Goal: Transaction & Acquisition: Register for event/course

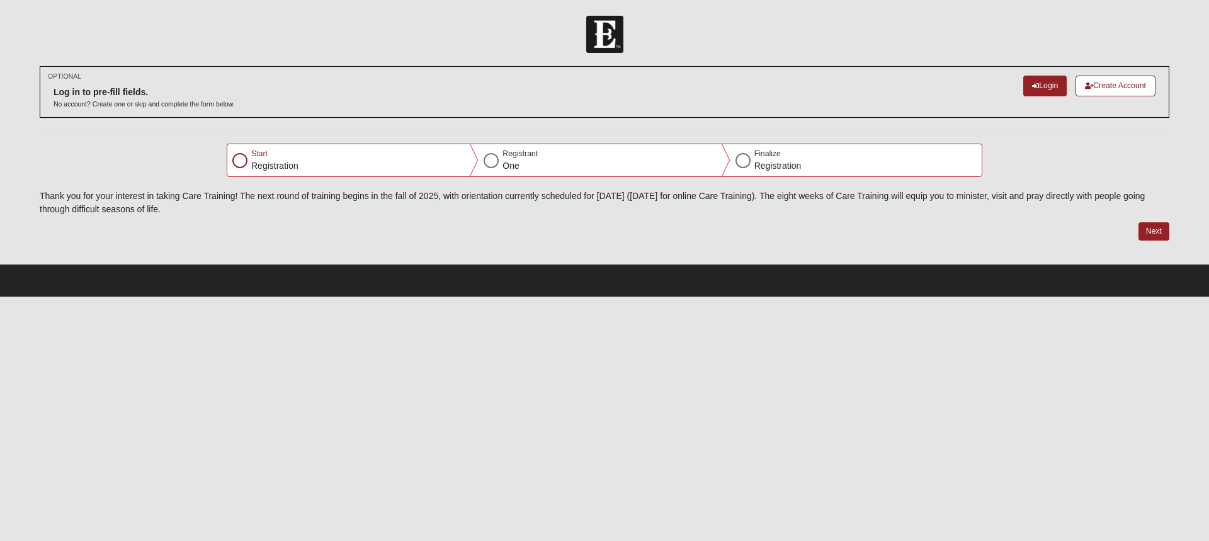
click at [241, 159] on div at bounding box center [239, 160] width 15 height 15
click at [240, 163] on div at bounding box center [239, 160] width 15 height 15
click at [1036, 88] on link "Login" at bounding box center [1044, 86] width 43 height 21
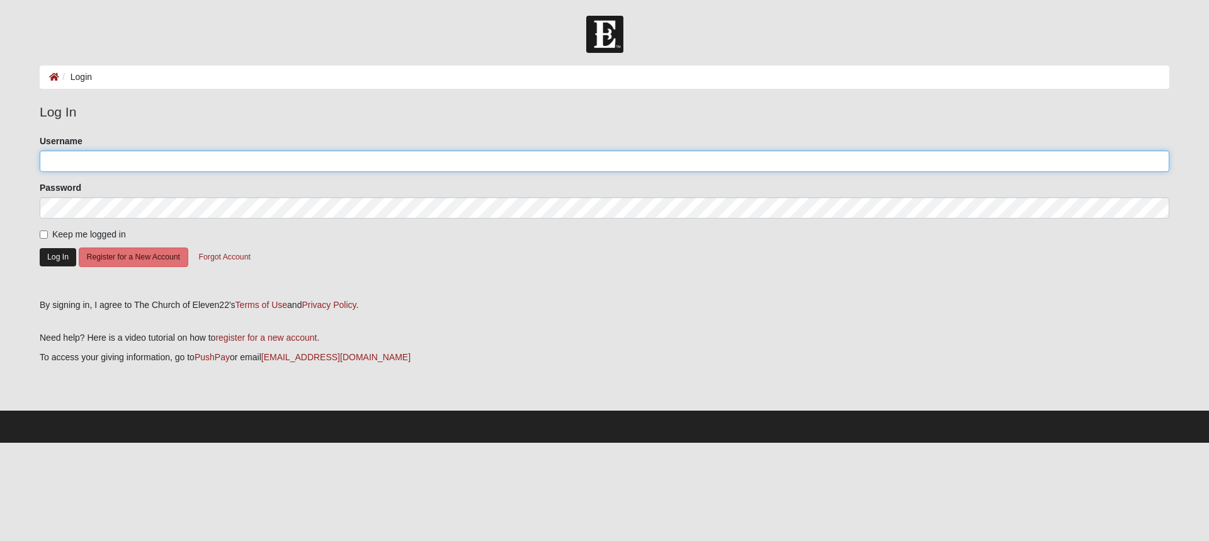
type input "swoodcook"
click at [60, 260] on button "Log In" at bounding box center [58, 257] width 37 height 18
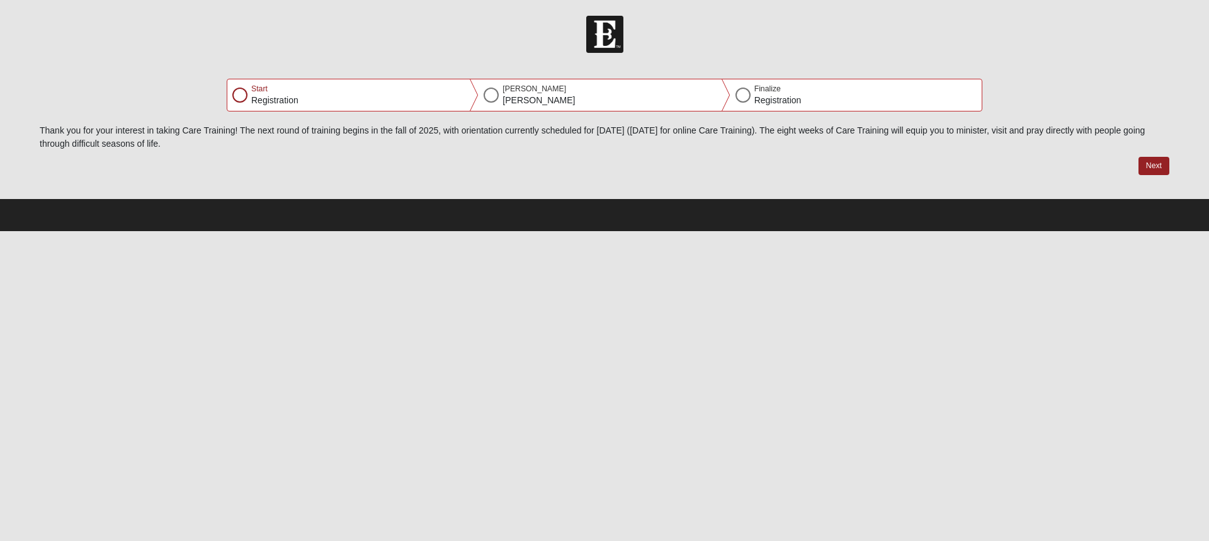
click at [237, 94] on div at bounding box center [239, 95] width 15 height 15
click at [238, 94] on div at bounding box center [239, 95] width 15 height 15
click at [492, 93] on div at bounding box center [490, 95] width 15 height 15
click at [1155, 159] on button "Next" at bounding box center [1153, 166] width 31 height 18
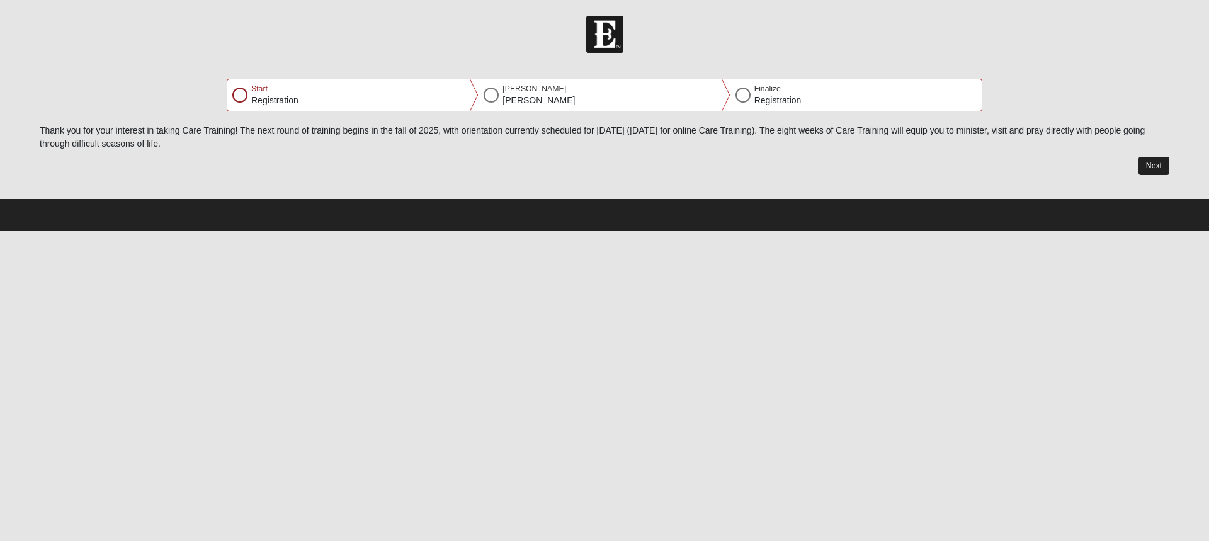
select select "10"
select select "30"
select select "1962"
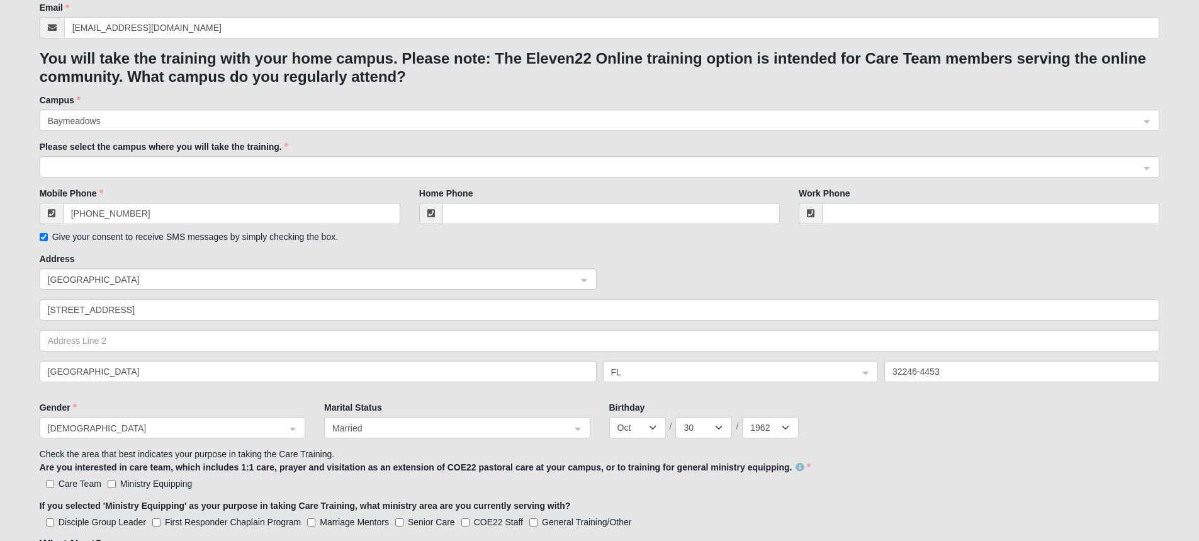
scroll to position [252, 0]
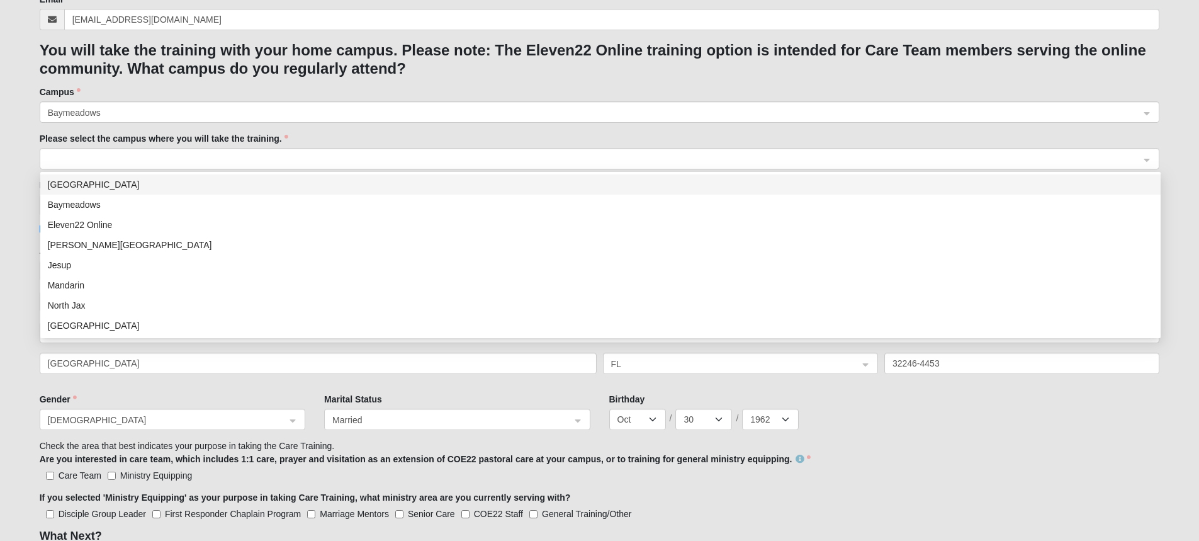
click at [293, 159] on span at bounding box center [594, 159] width 1093 height 14
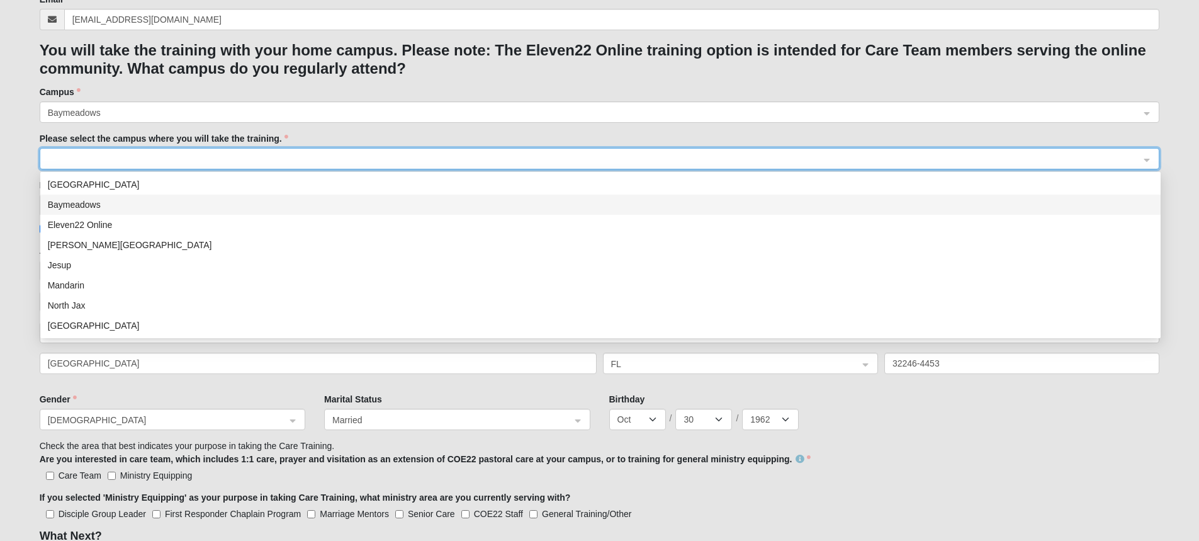
click at [188, 201] on div "Baymeadows" at bounding box center [600, 205] width 1105 height 14
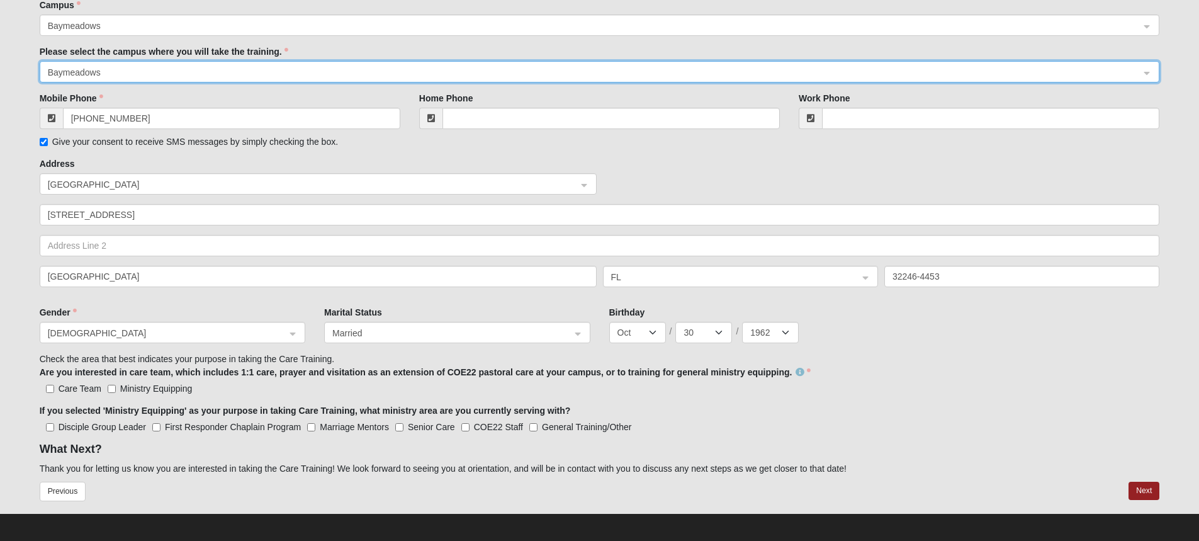
scroll to position [344, 0]
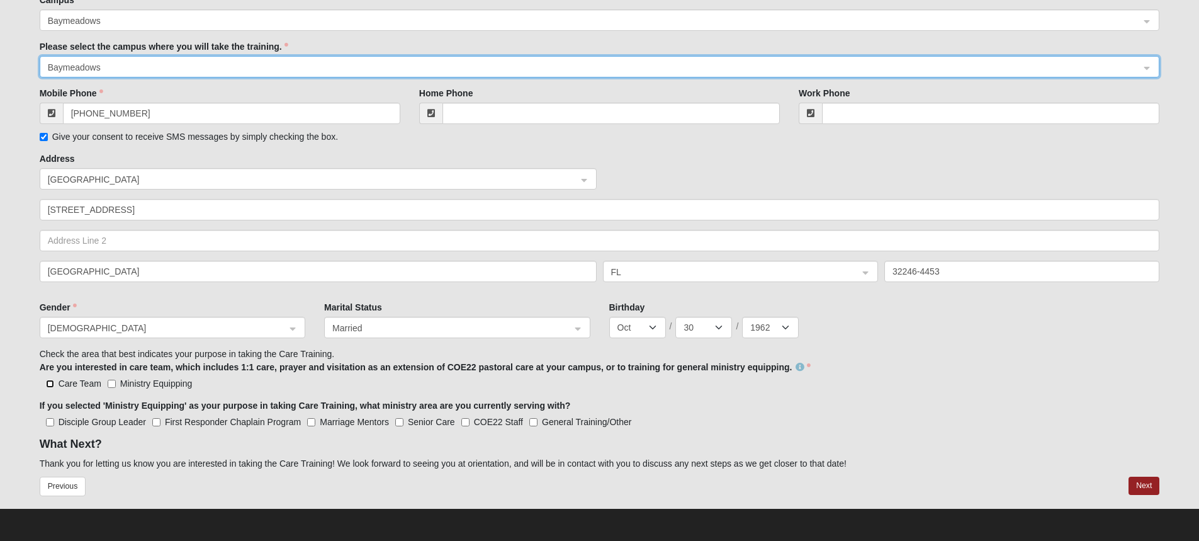
click at [49, 384] on input "Care Team" at bounding box center [50, 384] width 8 height 8
checkbox input "true"
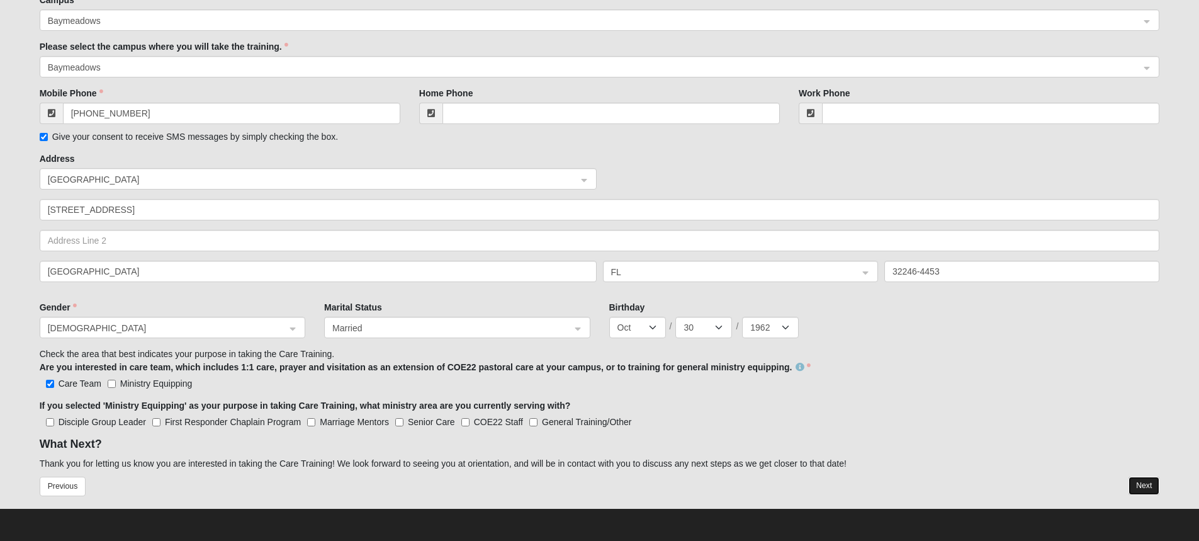
click at [1146, 487] on button "Next" at bounding box center [1144, 486] width 31 height 18
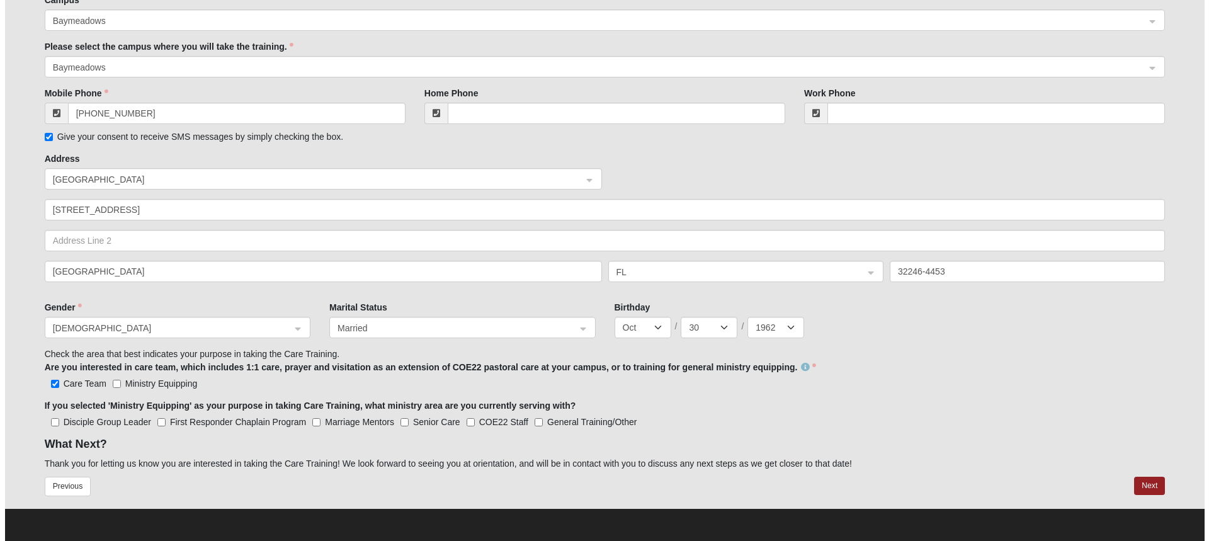
scroll to position [0, 0]
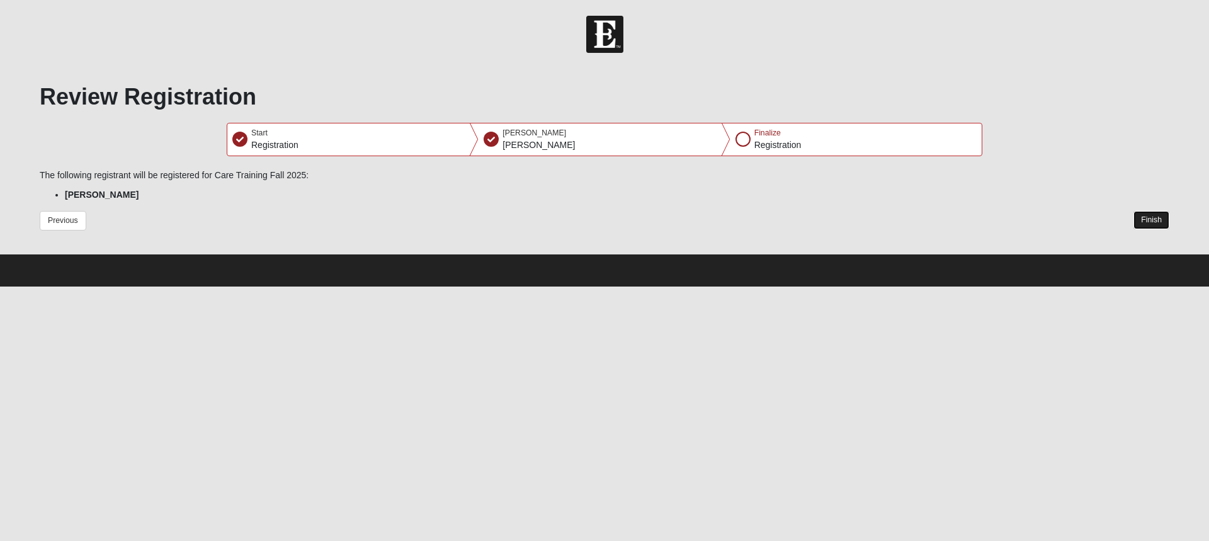
click at [1160, 217] on button "Finish" at bounding box center [1151, 220] width 36 height 18
